Goal: Entertainment & Leisure: Consume media (video, audio)

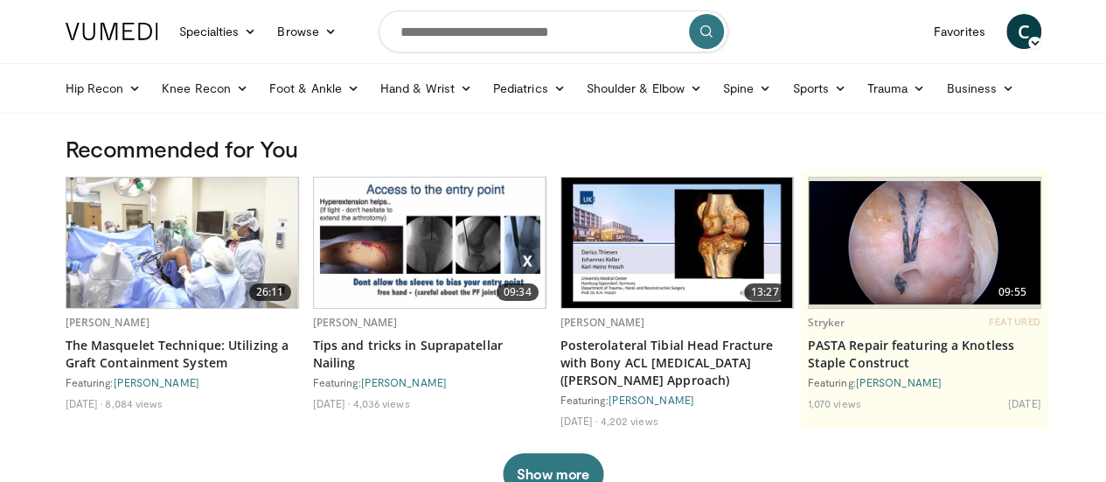
click at [127, 257] on img at bounding box center [182, 242] width 232 height 130
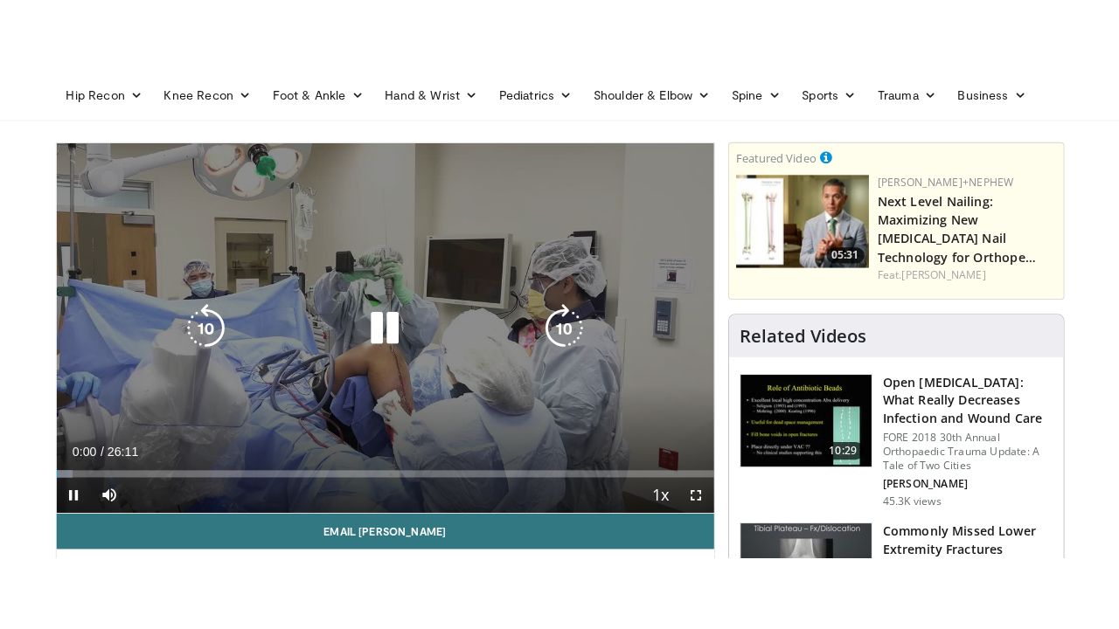
scroll to position [87, 0]
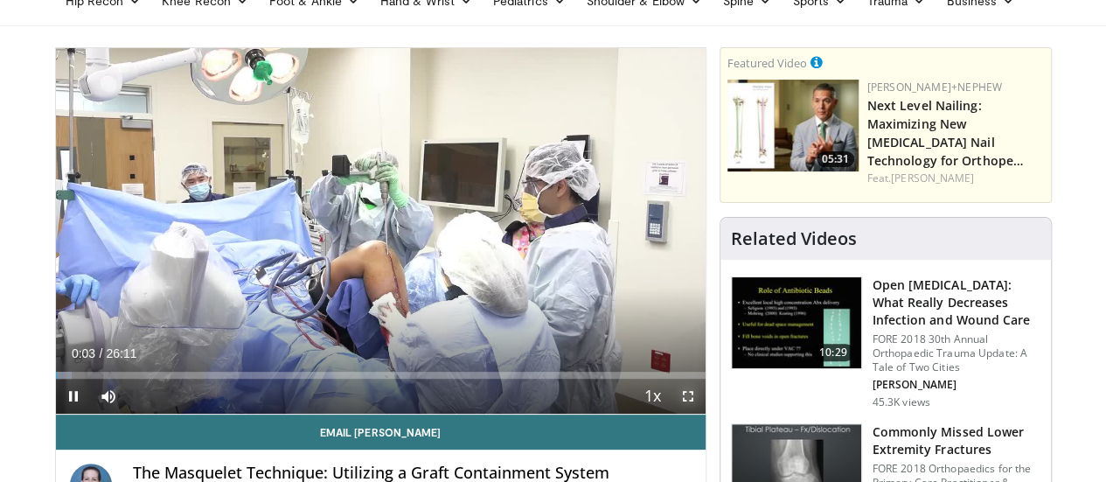
click at [700, 413] on span "Video Player" at bounding box center [687, 395] width 35 height 35
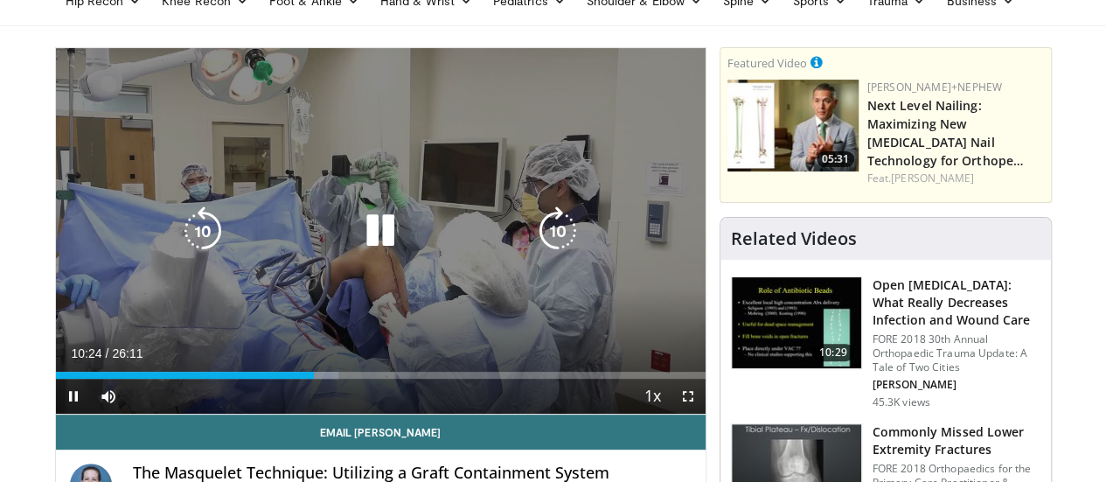
click at [356, 241] on icon "Video Player" at bounding box center [380, 230] width 49 height 49
click at [359, 240] on icon "Video Player" at bounding box center [380, 230] width 49 height 49
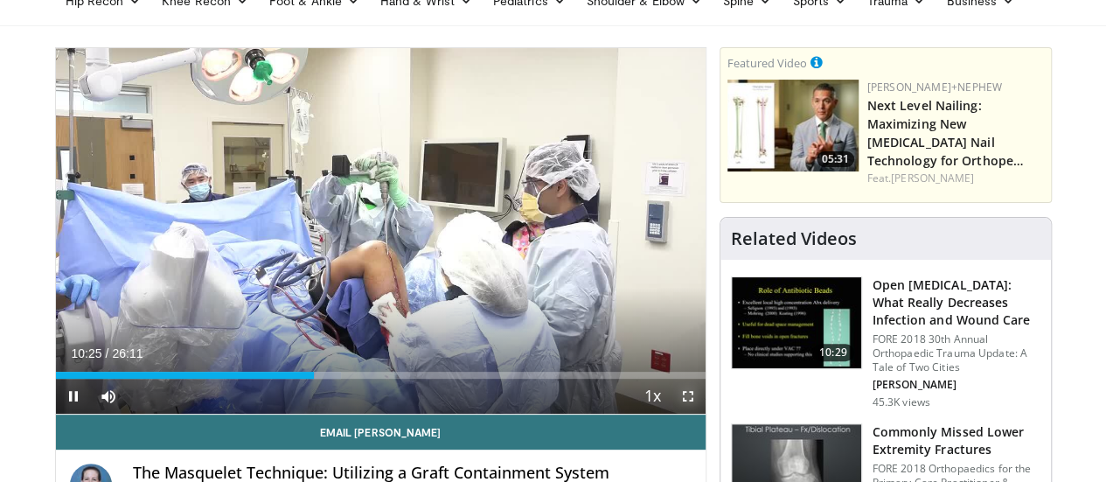
click at [705, 413] on span "Video Player" at bounding box center [687, 395] width 35 height 35
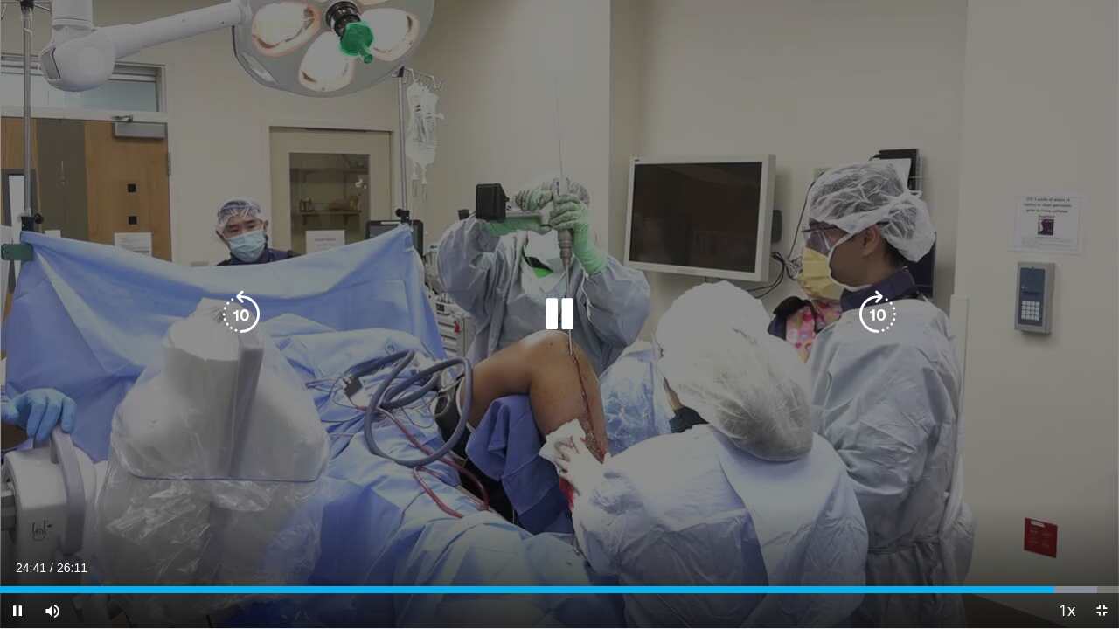
click at [565, 303] on icon "Video Player" at bounding box center [559, 314] width 49 height 49
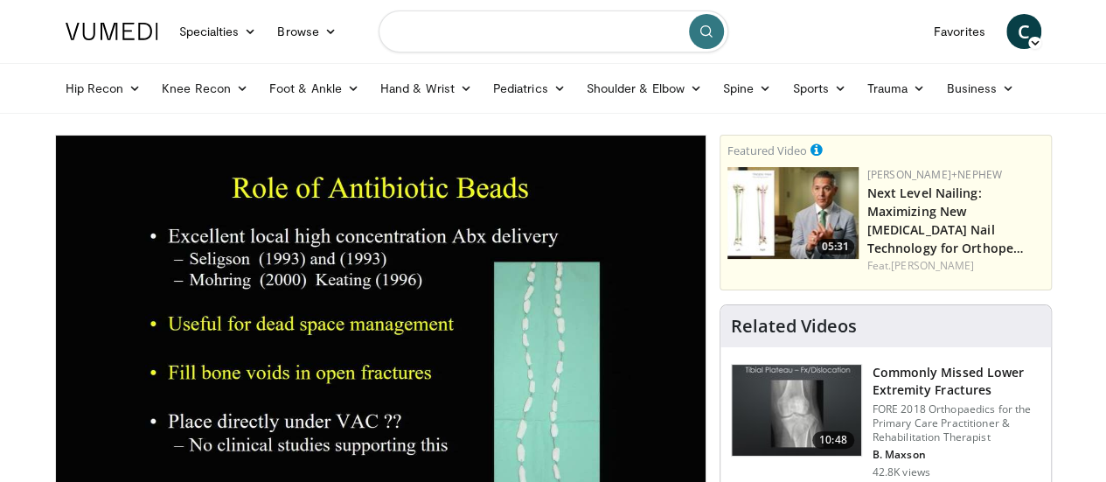
click at [479, 31] on input "Search topics, interventions" at bounding box center [553, 31] width 350 height 42
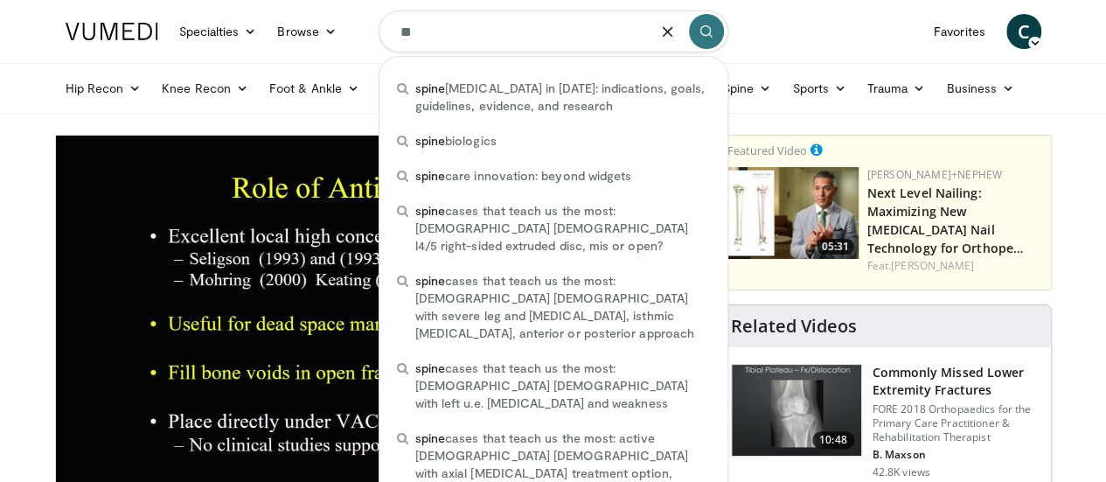
type input "*"
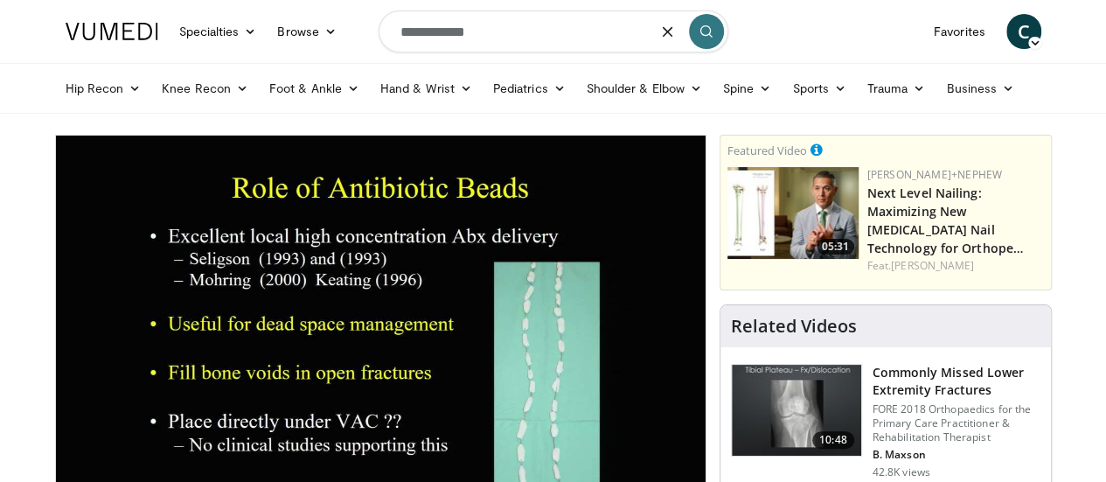
type input "**********"
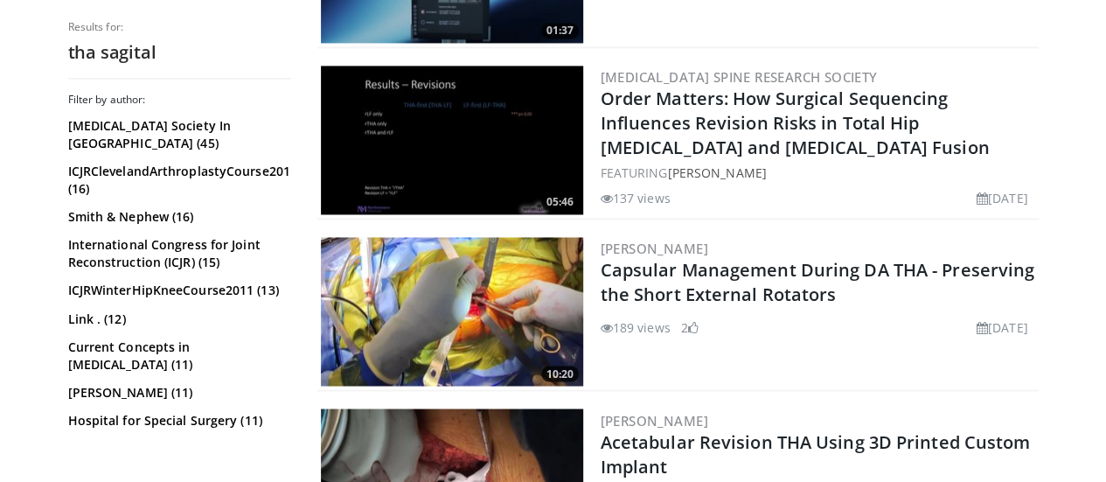
scroll to position [1311, 0]
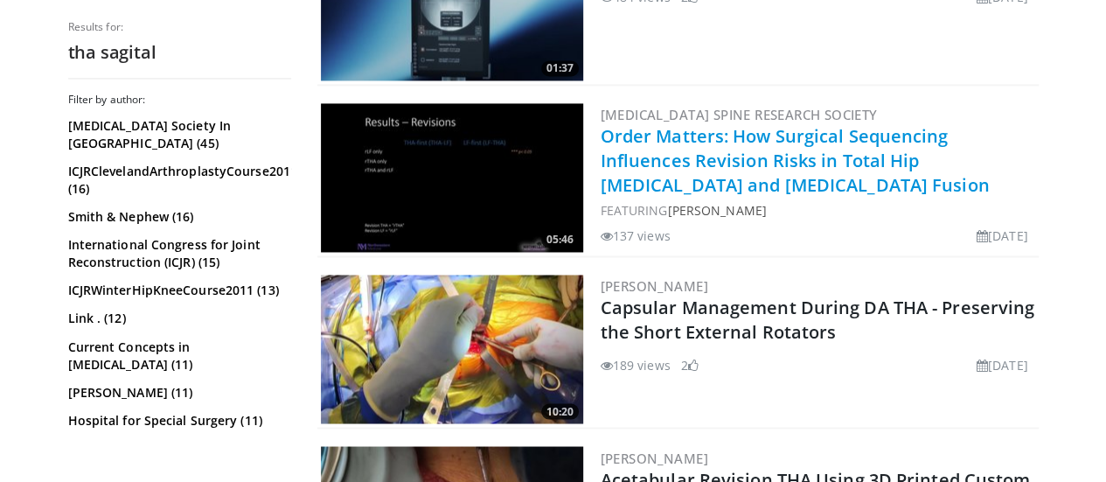
click at [600, 144] on link "Order Matters: How Surgical Sequencing Influences Revision Risks in Total Hip A…" at bounding box center [794, 160] width 389 height 73
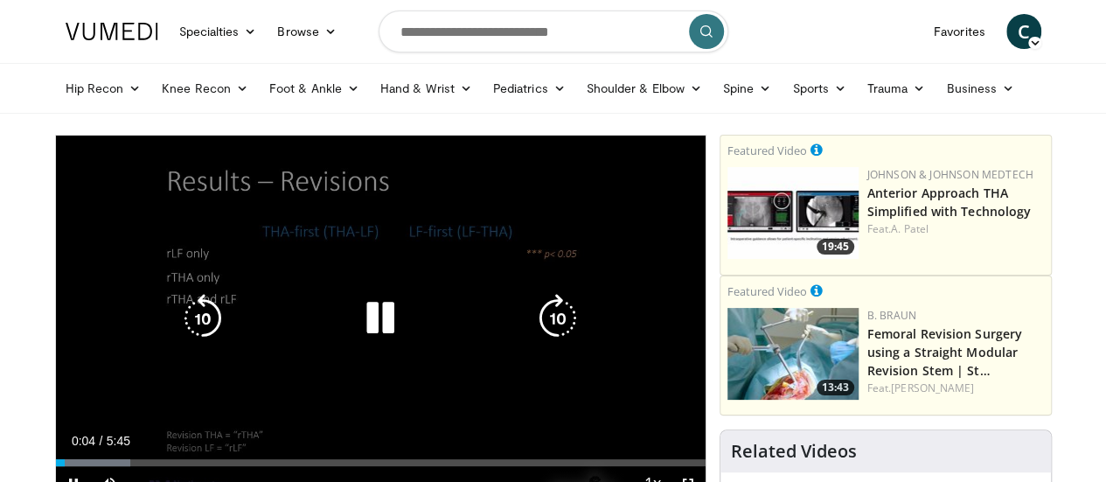
click at [363, 329] on icon "Video Player" at bounding box center [380, 318] width 49 height 49
